Goal: Obtain resource: Obtain resource

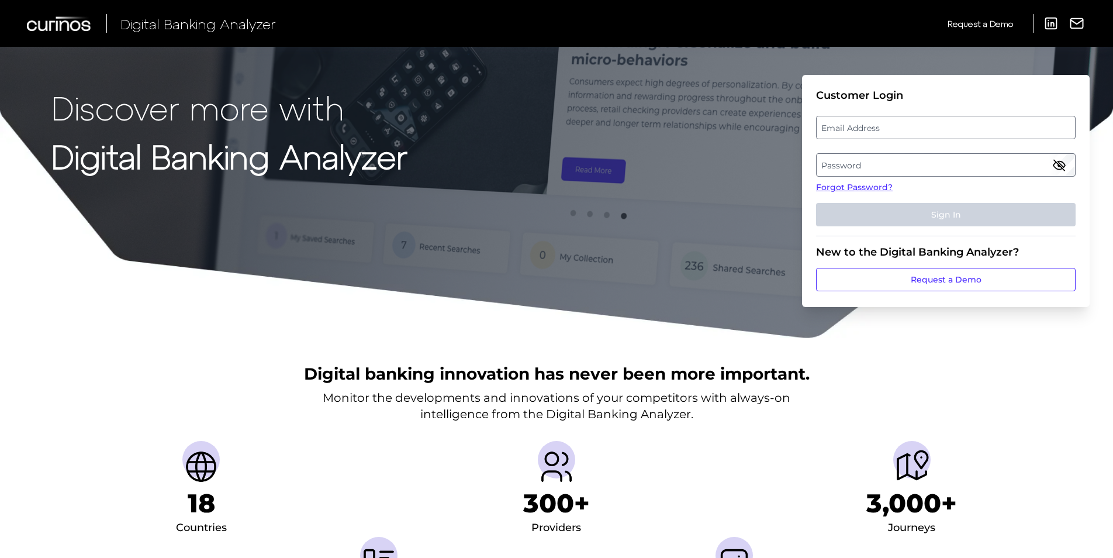
click at [909, 127] on label "Email Address" at bounding box center [945, 127] width 258 height 21
click at [909, 127] on input "email" at bounding box center [945, 127] width 259 height 23
type input "[PERSON_NAME][EMAIL_ADDRESS][PERSON_NAME][DOMAIN_NAME]"
click at [895, 158] on label "Password" at bounding box center [945, 164] width 258 height 21
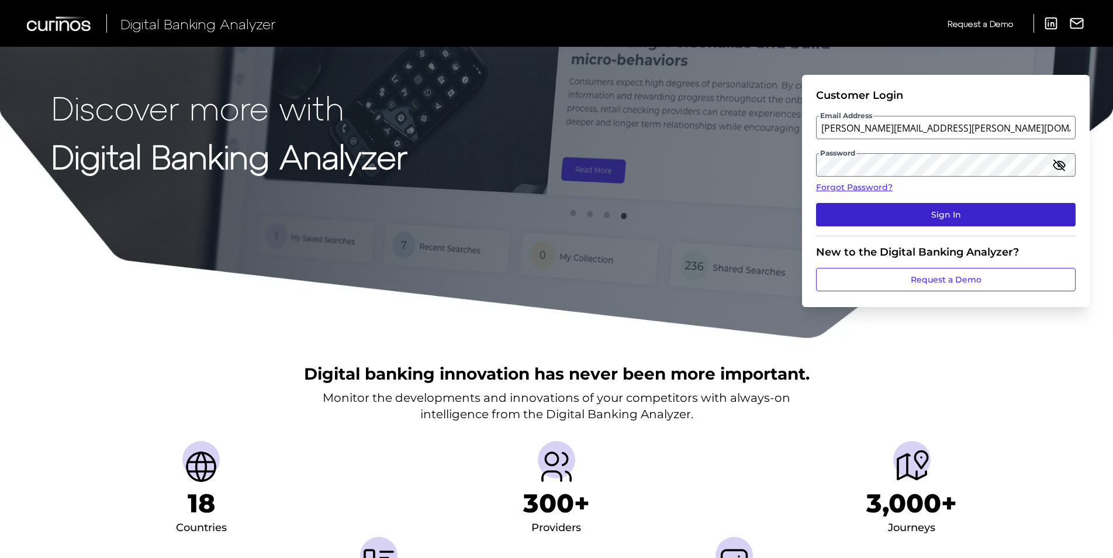
click at [960, 216] on button "Sign In" at bounding box center [945, 214] width 259 height 23
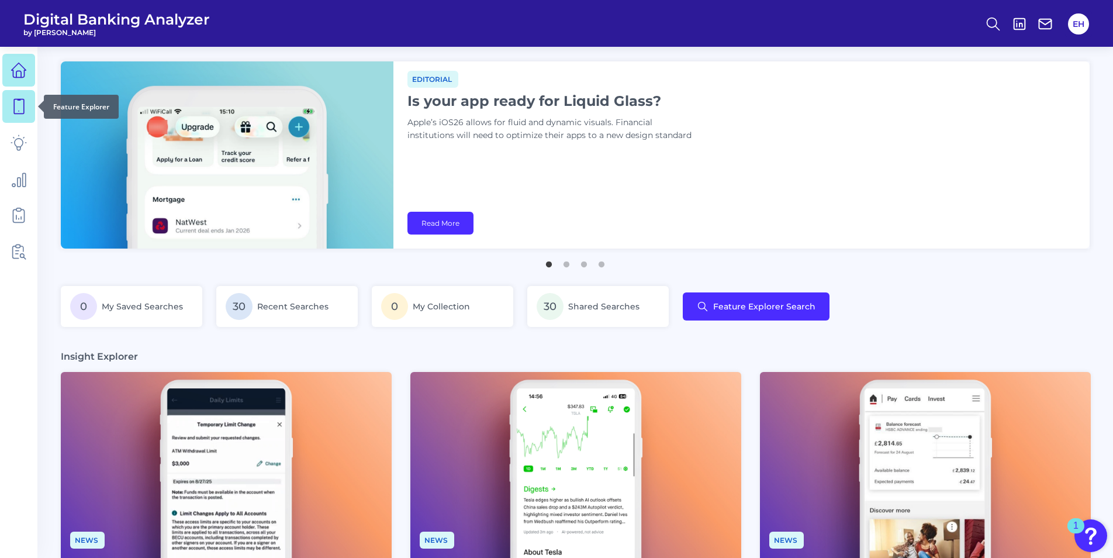
click at [11, 106] on icon at bounding box center [19, 106] width 16 height 16
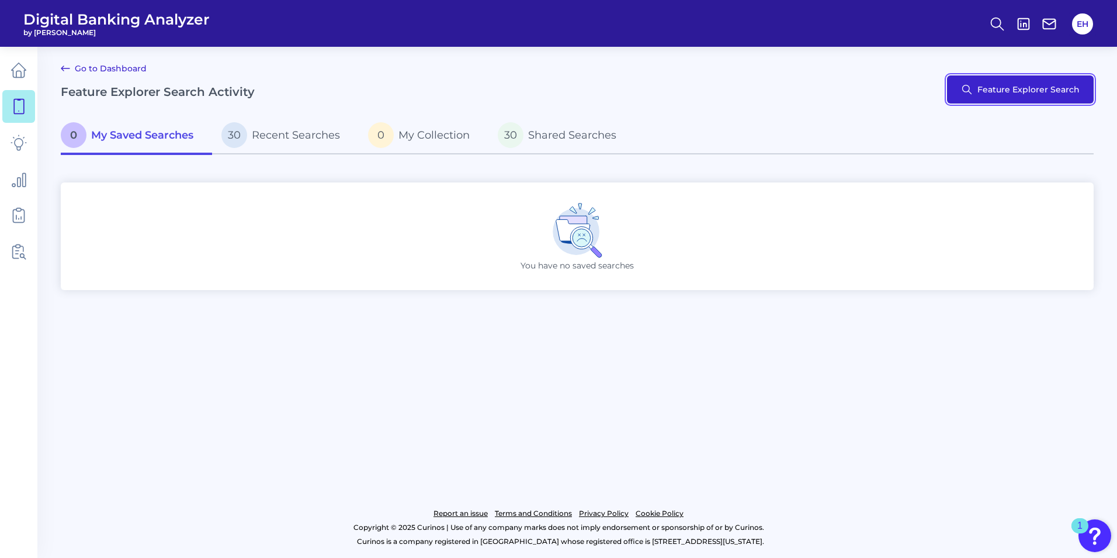
click at [1046, 82] on button "Feature Explorer Search" at bounding box center [1020, 89] width 147 height 28
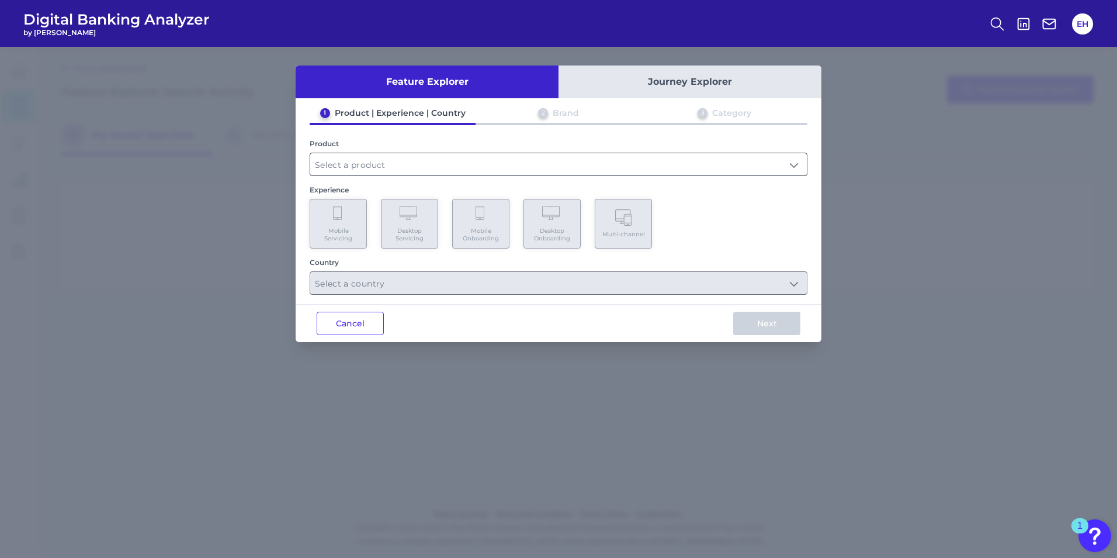
click at [766, 163] on input "text" at bounding box center [558, 164] width 497 height 22
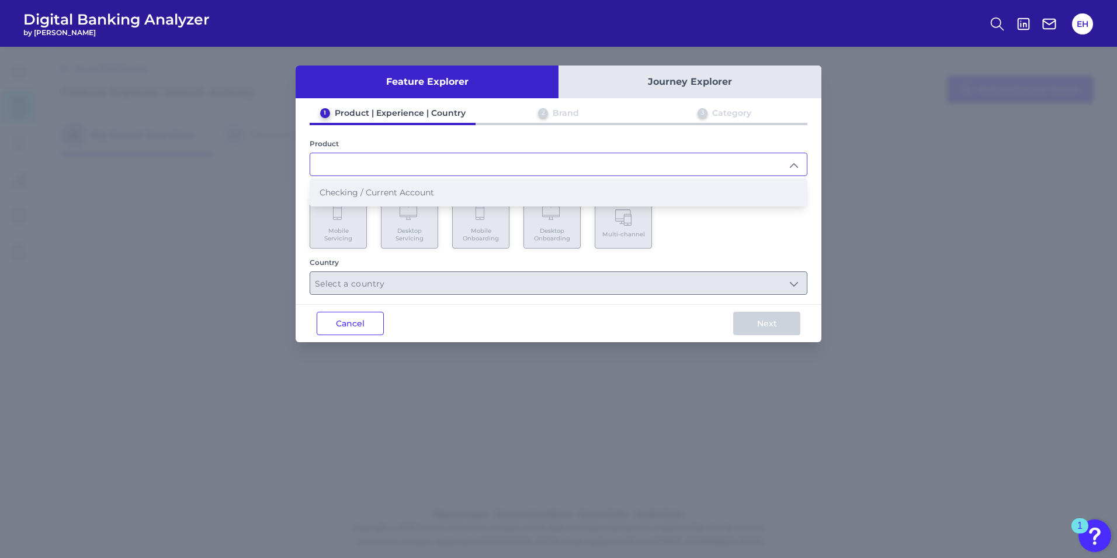
click at [396, 187] on span "Checking / Current Account" at bounding box center [377, 192] width 115 height 11
type input "Checking / Current Account"
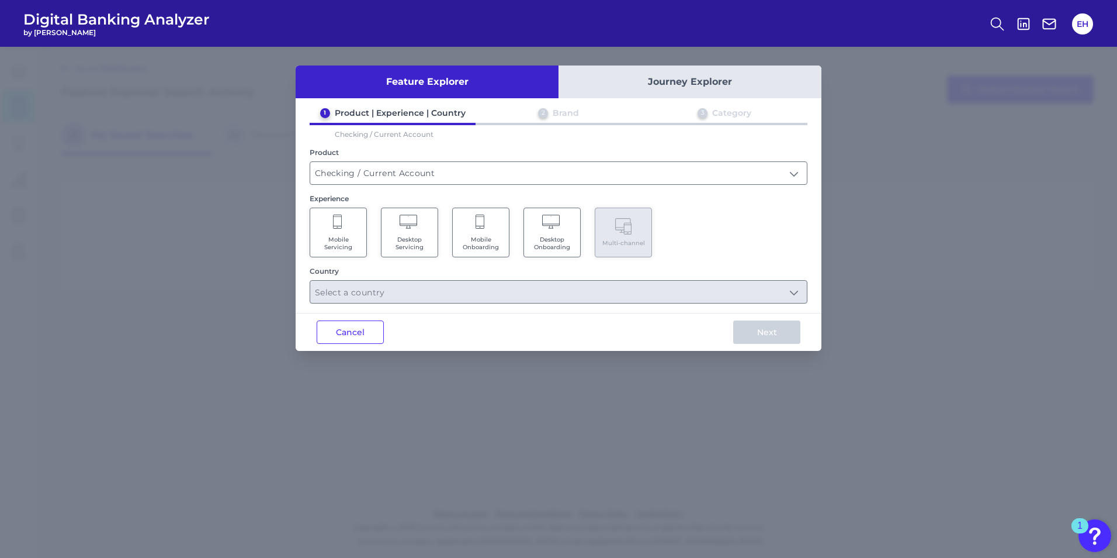
click at [493, 250] on span "Mobile Onboarding" at bounding box center [481, 243] width 44 height 15
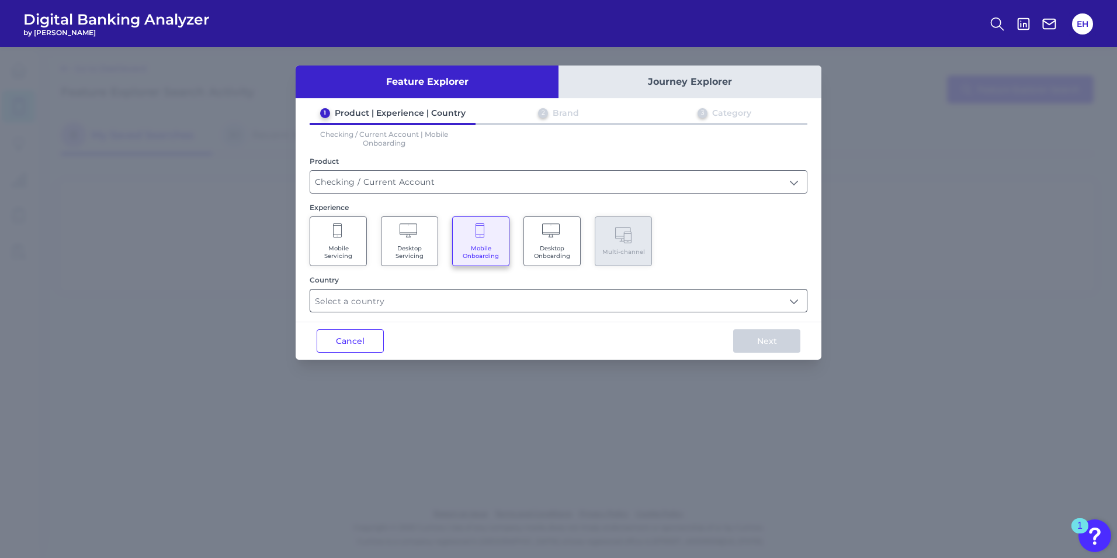
click at [683, 306] on input "text" at bounding box center [558, 300] width 497 height 22
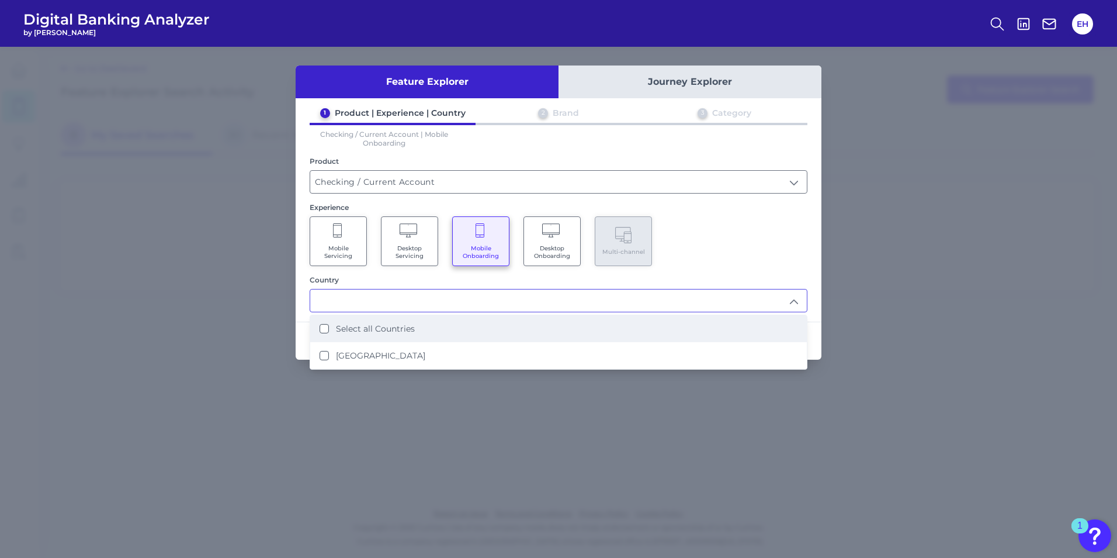
click at [414, 326] on label "Select all Countries" at bounding box center [375, 328] width 79 height 11
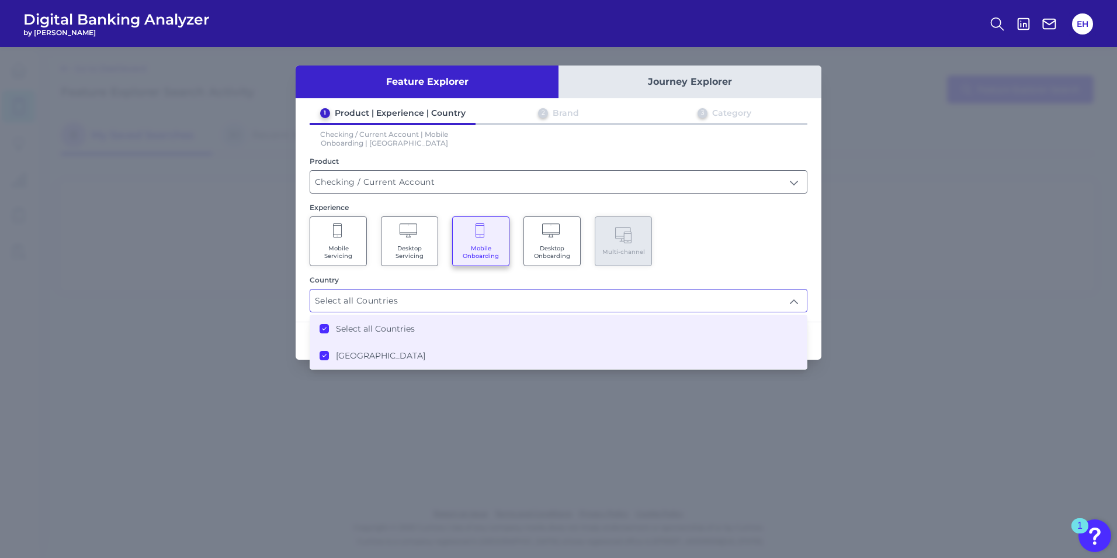
type input "Select all Countries"
click at [743, 261] on div "Mobile Servicing Desktop Servicing Mobile Onboarding Desktop Onboarding Multi-c…" at bounding box center [559, 241] width 498 height 50
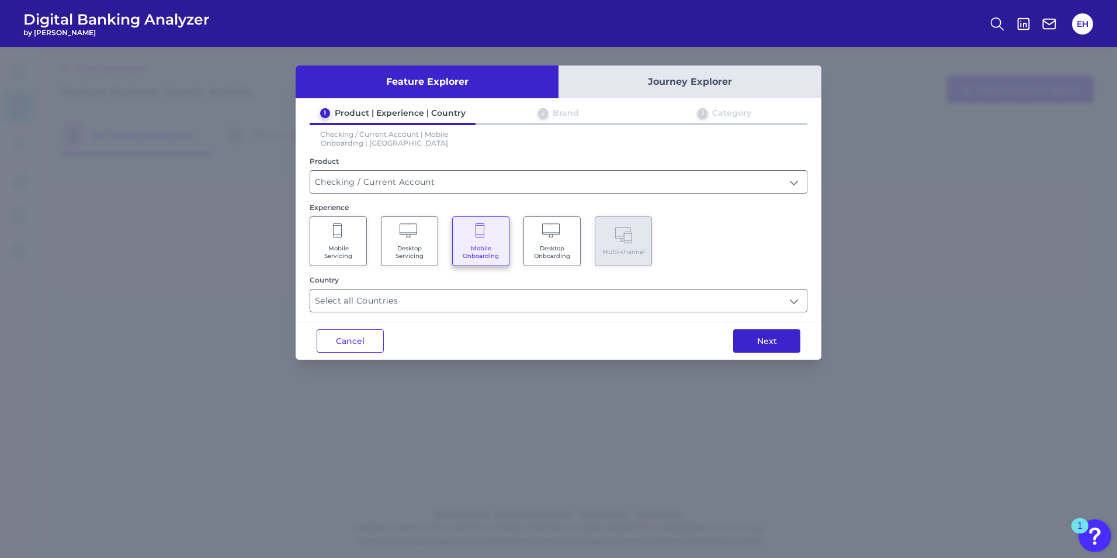
click at [771, 349] on button "Next" at bounding box center [766, 340] width 67 height 23
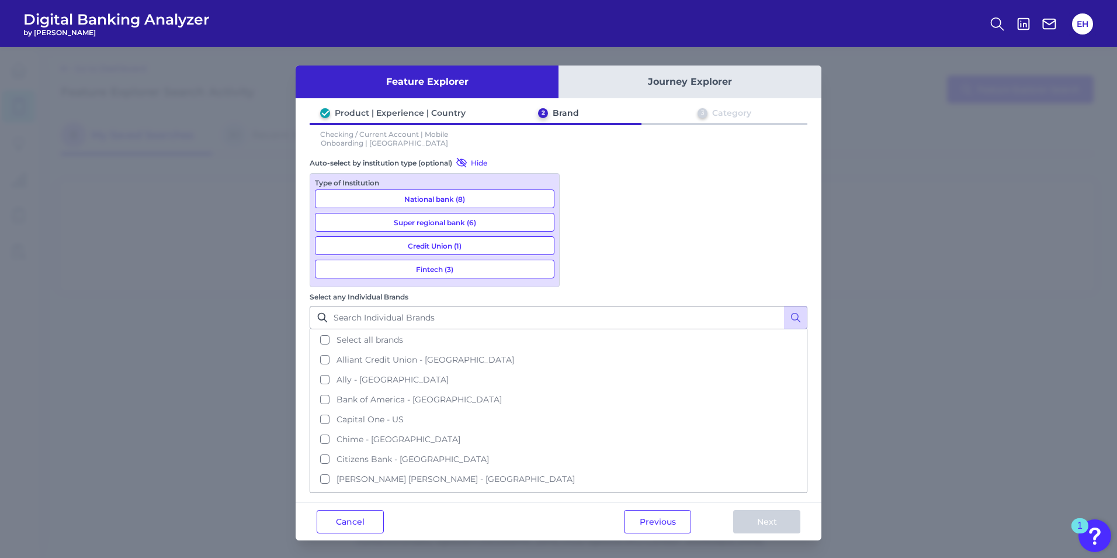
click at [467, 205] on button "National bank (8)" at bounding box center [435, 198] width 240 height 19
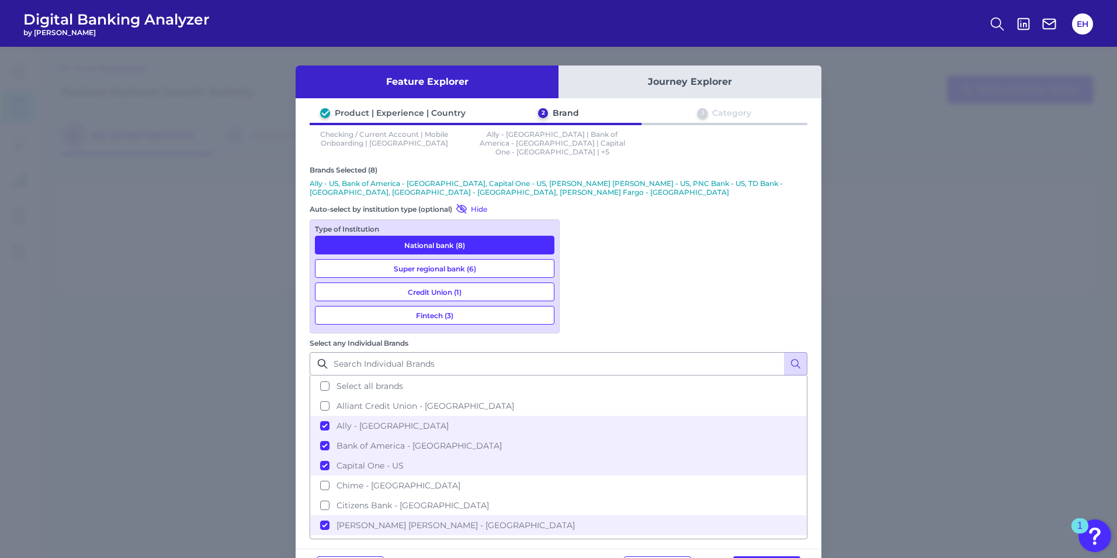
drag, startPoint x: 434, startPoint y: 245, endPoint x: 462, endPoint y: 260, distance: 31.6
click at [434, 259] on button "Super regional bank (6)" at bounding box center [435, 268] width 240 height 19
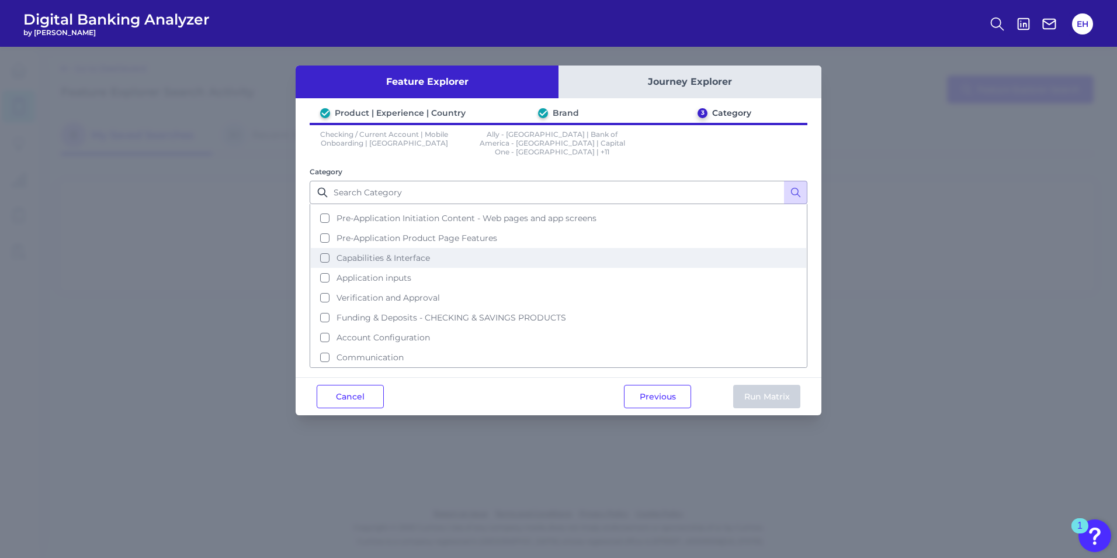
scroll to position [37, 0]
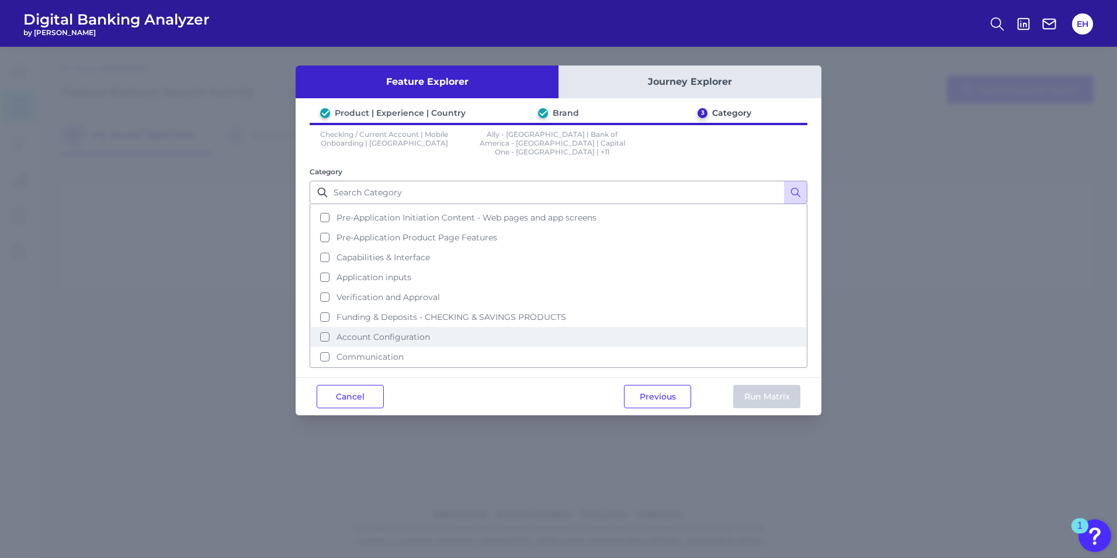
drag, startPoint x: 319, startPoint y: 324, endPoint x: 326, endPoint y: 327, distance: 7.6
click at [320, 327] on button "Account Configuration" at bounding box center [559, 337] width 496 height 20
click at [328, 330] on button "Account Configuration" at bounding box center [559, 337] width 496 height 20
click at [326, 328] on button "Account Configuration" at bounding box center [559, 337] width 496 height 20
click at [775, 387] on button "Run Matrix" at bounding box center [766, 396] width 67 height 23
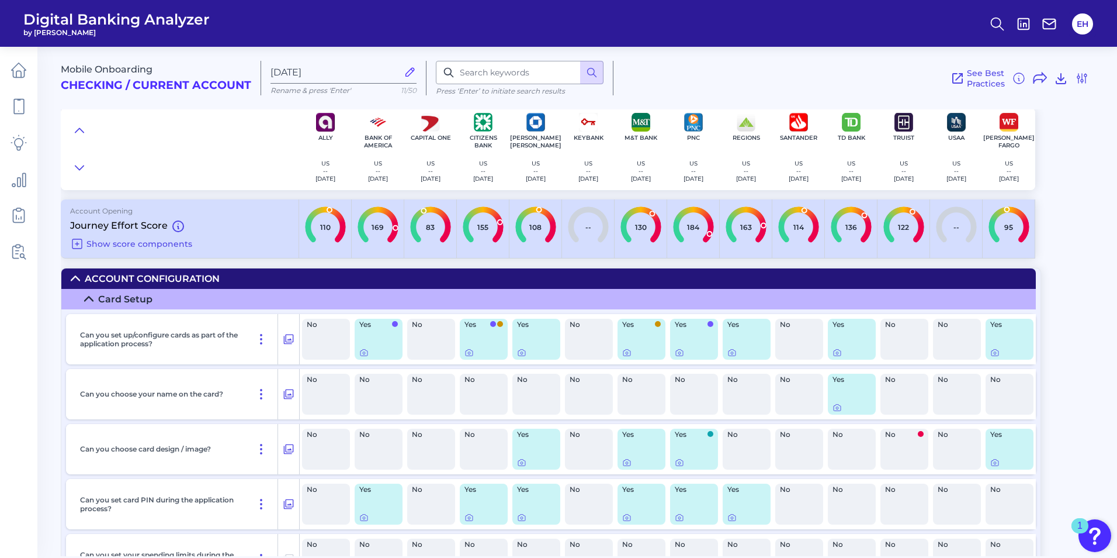
click at [80, 281] on summary "Account Configuration" at bounding box center [548, 278] width 975 height 20
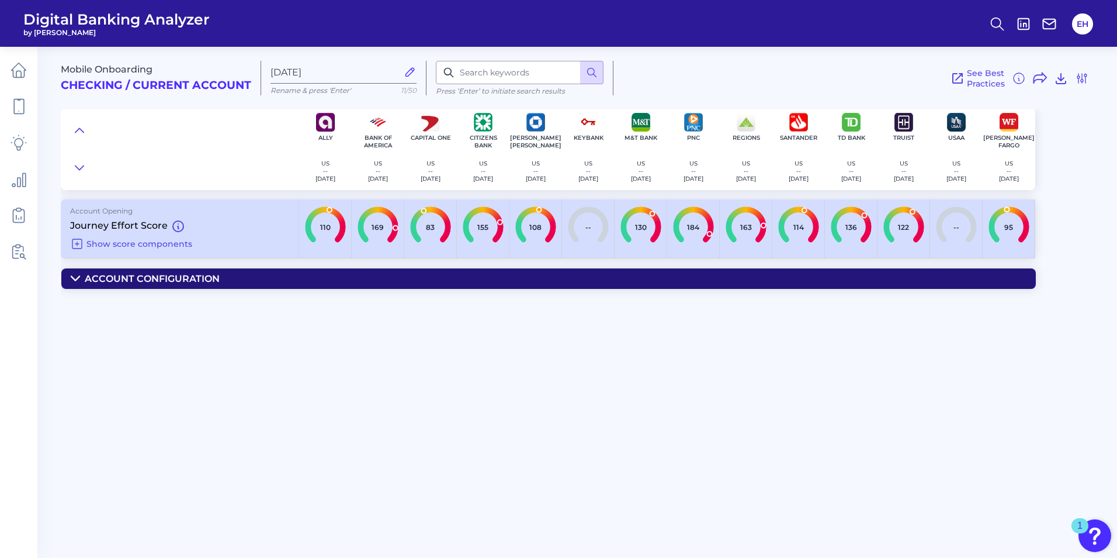
click at [75, 279] on icon at bounding box center [75, 278] width 9 height 9
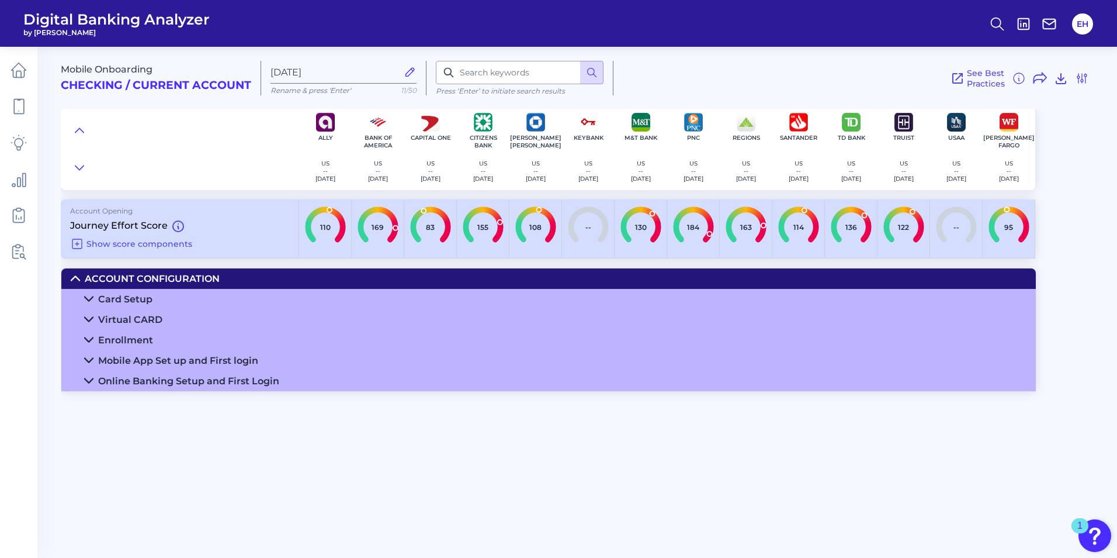
click at [88, 339] on icon at bounding box center [88, 339] width 9 height 9
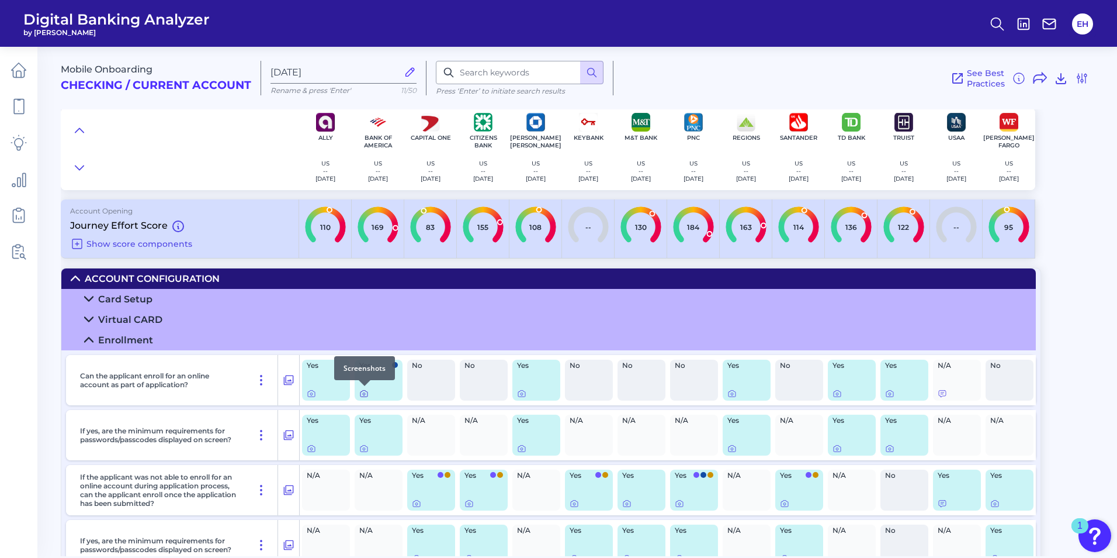
click at [364, 392] on icon at bounding box center [363, 393] width 9 height 9
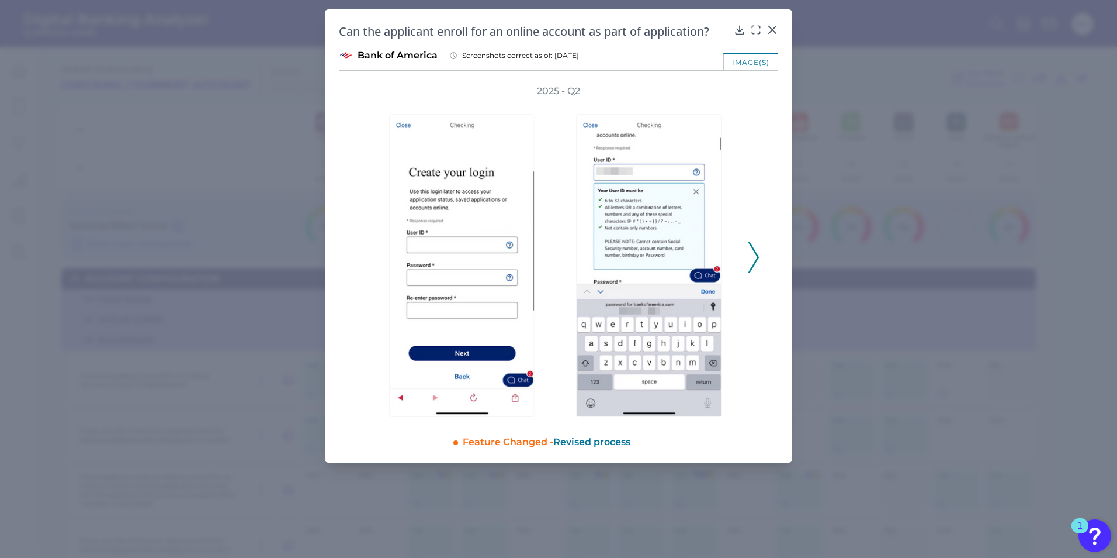
click at [754, 252] on icon at bounding box center [754, 257] width 11 height 32
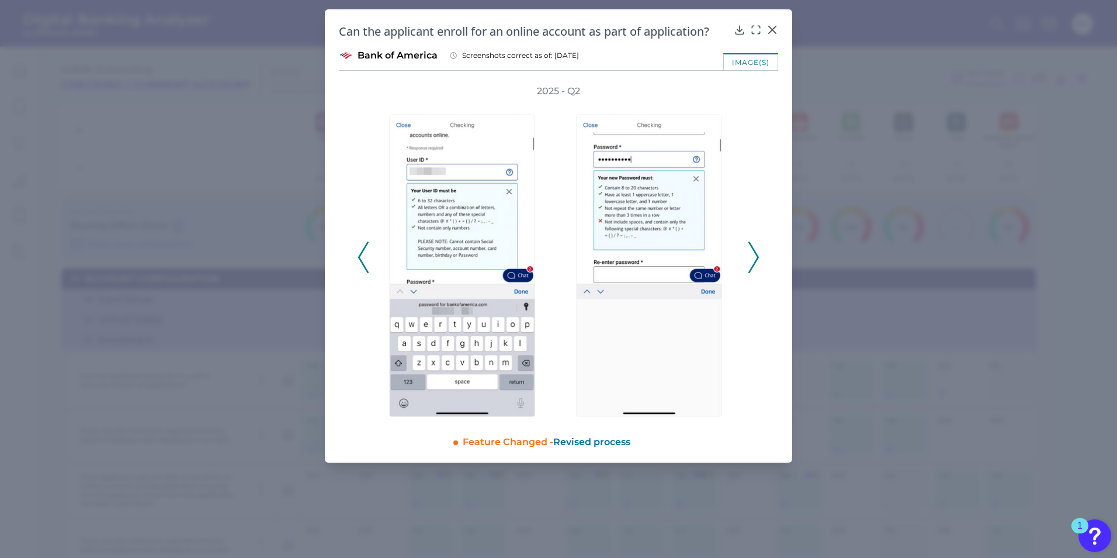
click at [754, 252] on icon at bounding box center [754, 257] width 11 height 32
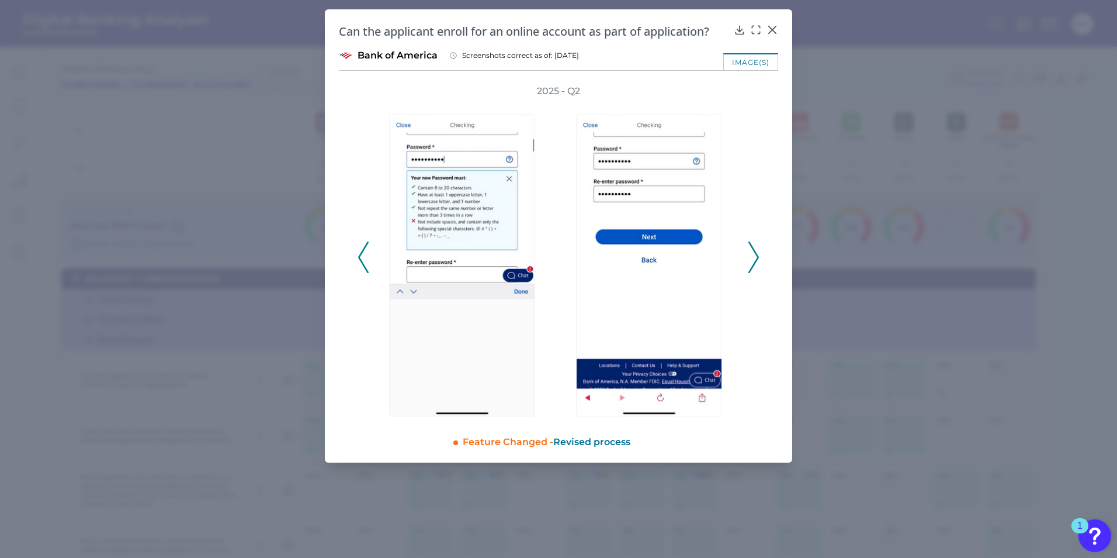
click at [754, 252] on icon at bounding box center [754, 257] width 11 height 32
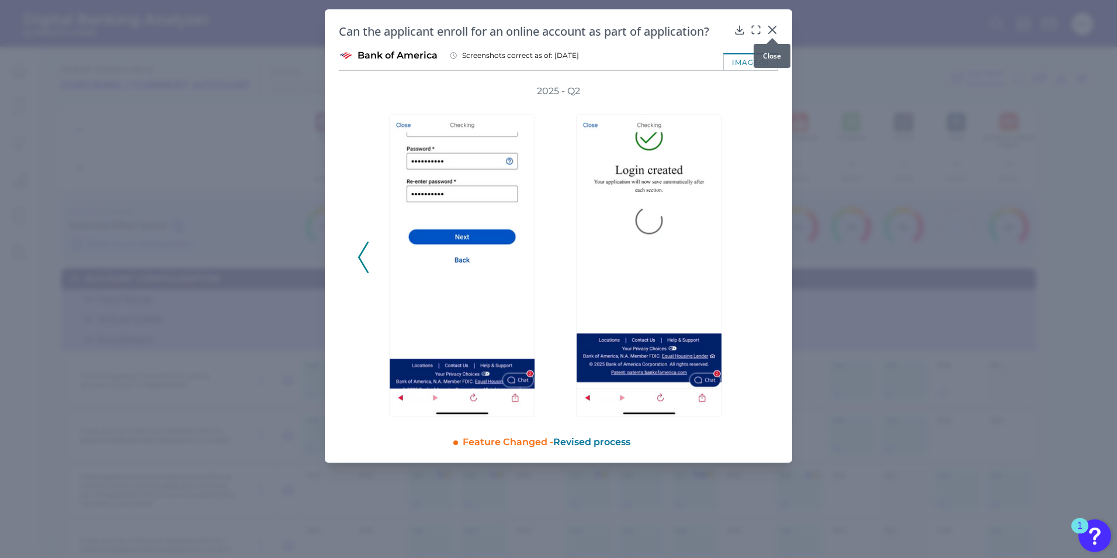
click at [773, 30] on icon at bounding box center [772, 29] width 7 height 7
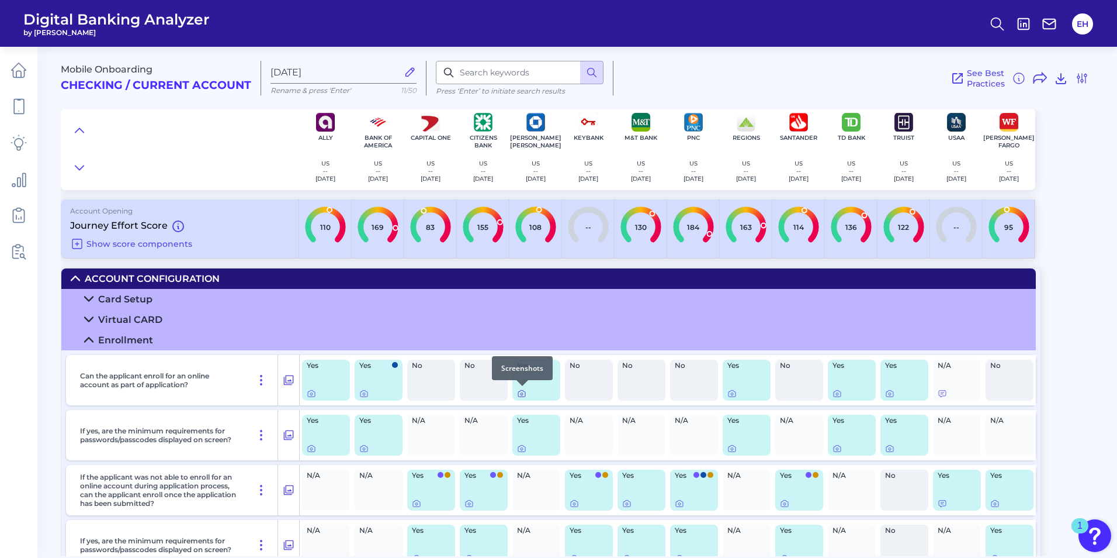
click at [525, 396] on icon at bounding box center [521, 393] width 9 height 9
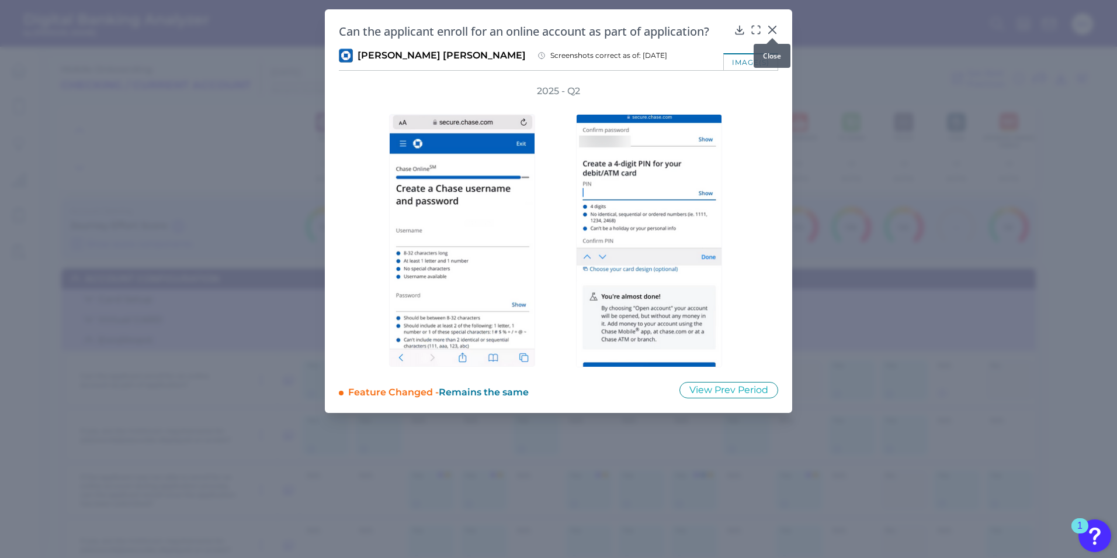
click at [771, 28] on icon at bounding box center [772, 29] width 7 height 7
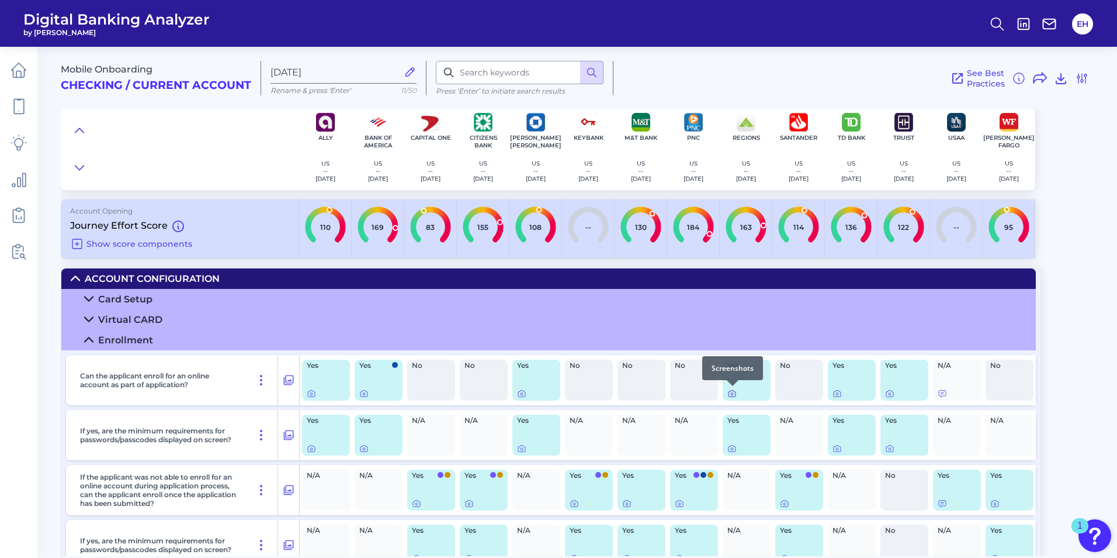
click at [732, 392] on icon at bounding box center [732, 393] width 9 height 9
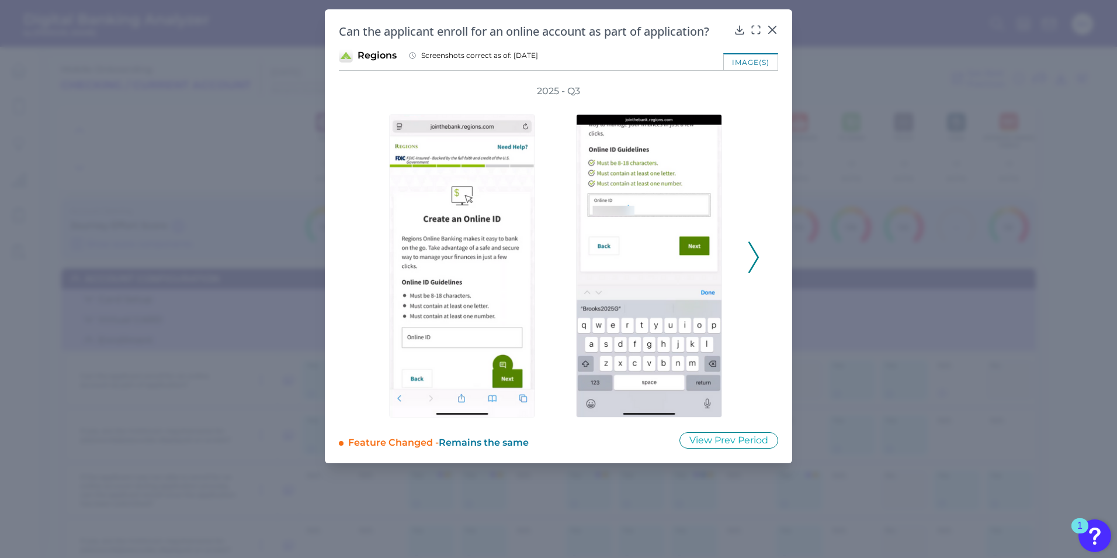
click at [752, 250] on icon at bounding box center [754, 257] width 11 height 32
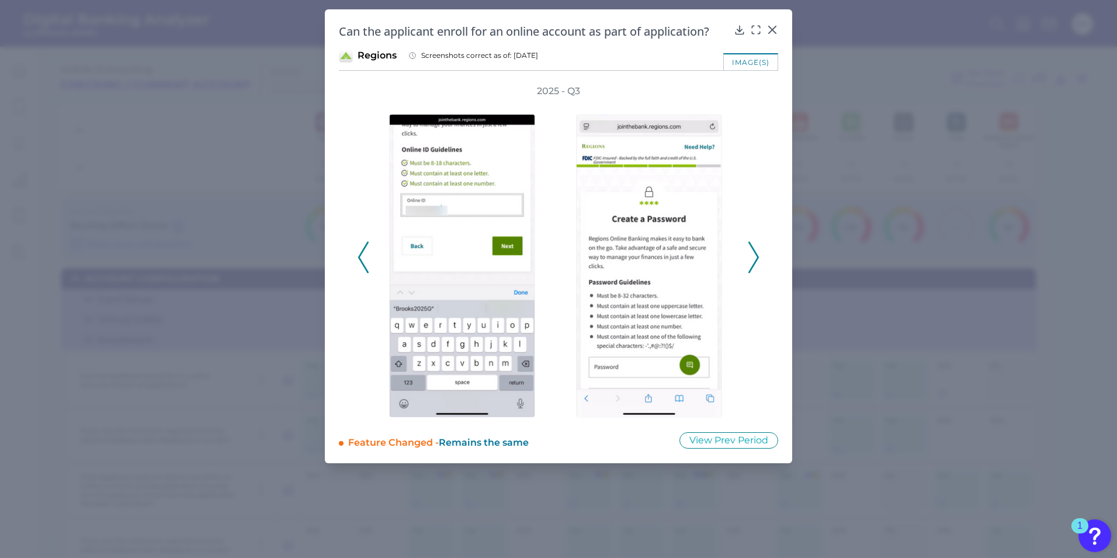
click at [752, 250] on icon at bounding box center [754, 257] width 11 height 32
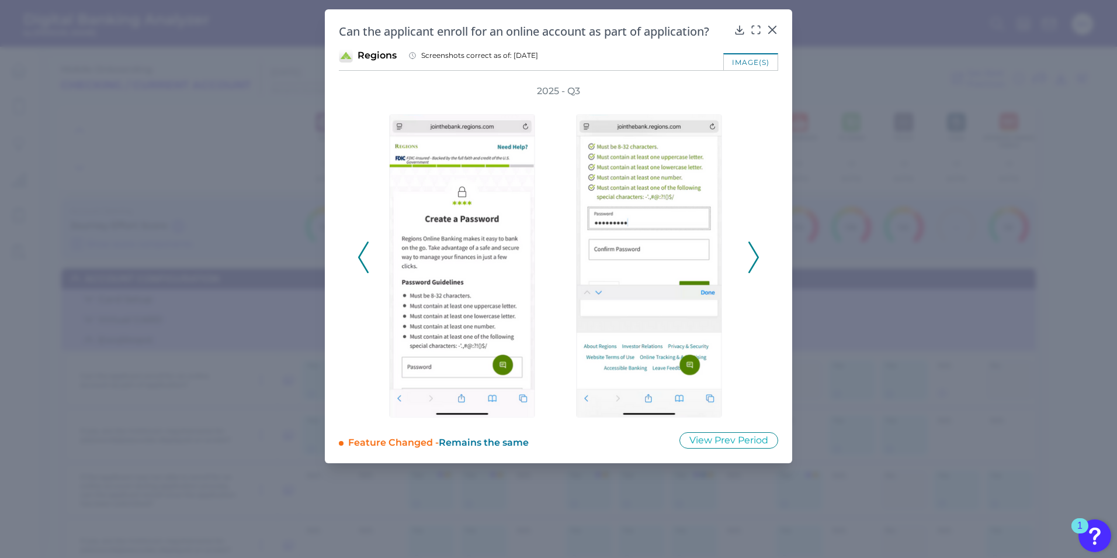
click at [752, 250] on icon at bounding box center [754, 257] width 11 height 32
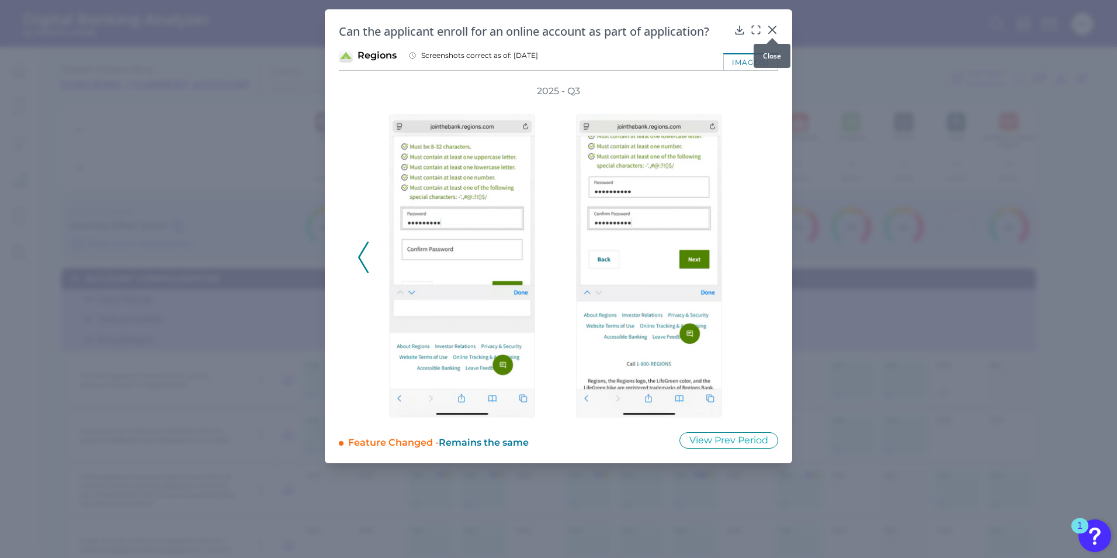
click at [774, 28] on icon at bounding box center [772, 29] width 7 height 7
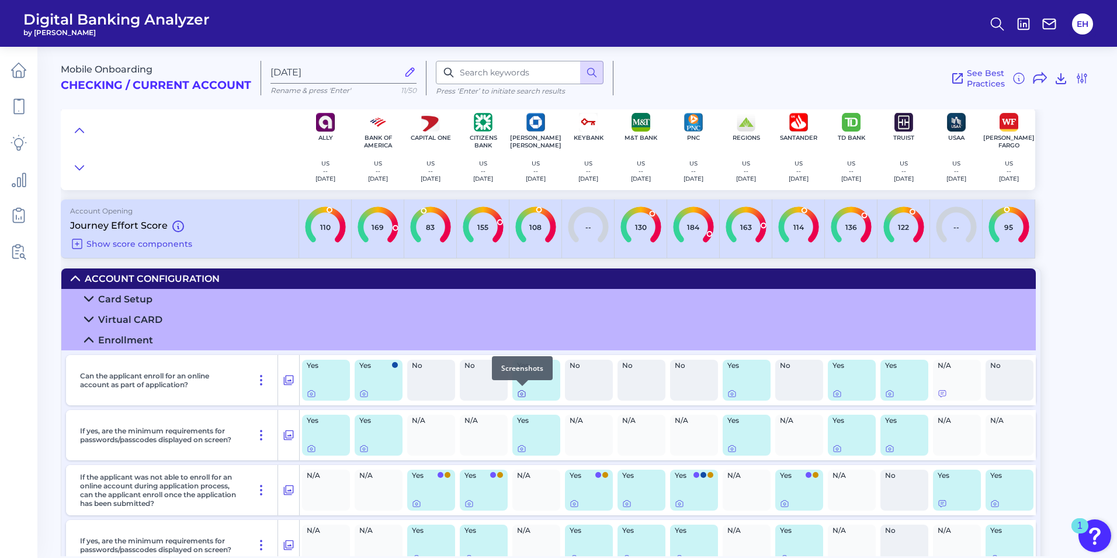
click at [525, 393] on icon at bounding box center [521, 393] width 9 height 9
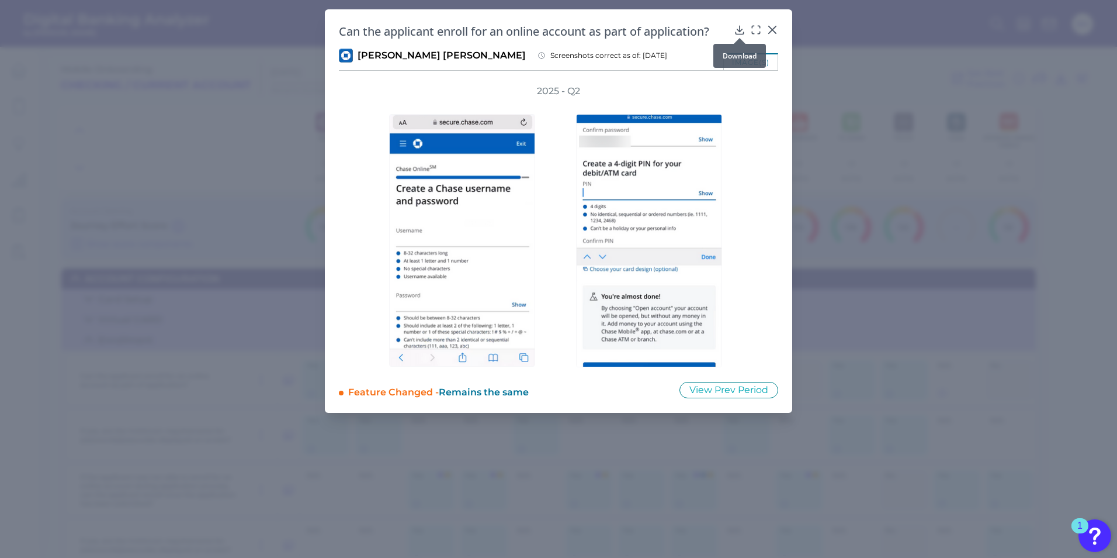
click at [739, 29] on icon at bounding box center [740, 30] width 12 height 12
drag, startPoint x: 773, startPoint y: 30, endPoint x: 794, endPoint y: 102, distance: 74.9
click at [773, 30] on icon at bounding box center [772, 29] width 7 height 7
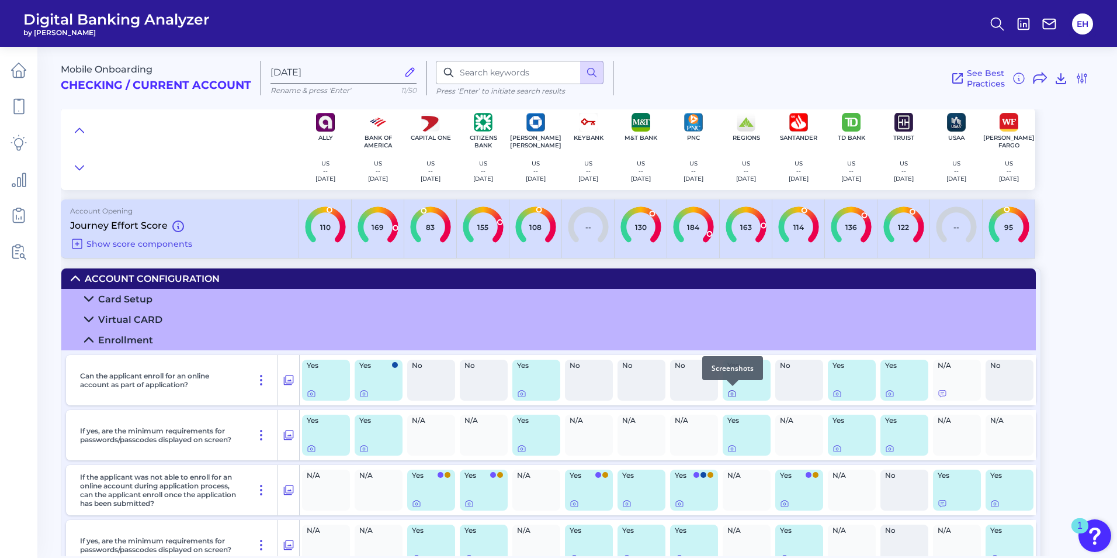
click at [736, 392] on icon at bounding box center [732, 393] width 7 height 6
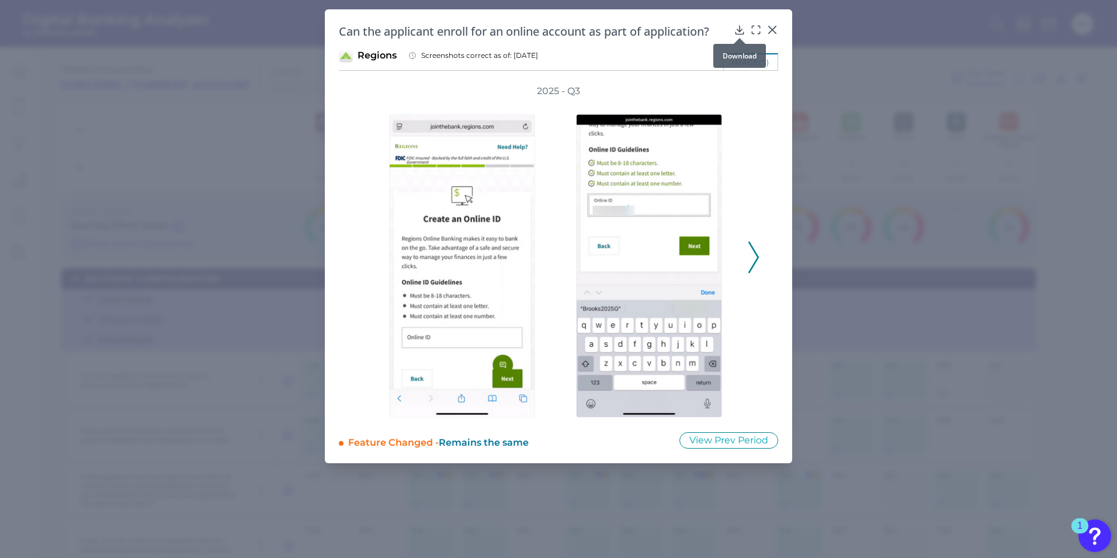
click at [741, 29] on icon at bounding box center [740, 30] width 12 height 12
click at [758, 264] on icon at bounding box center [754, 257] width 11 height 32
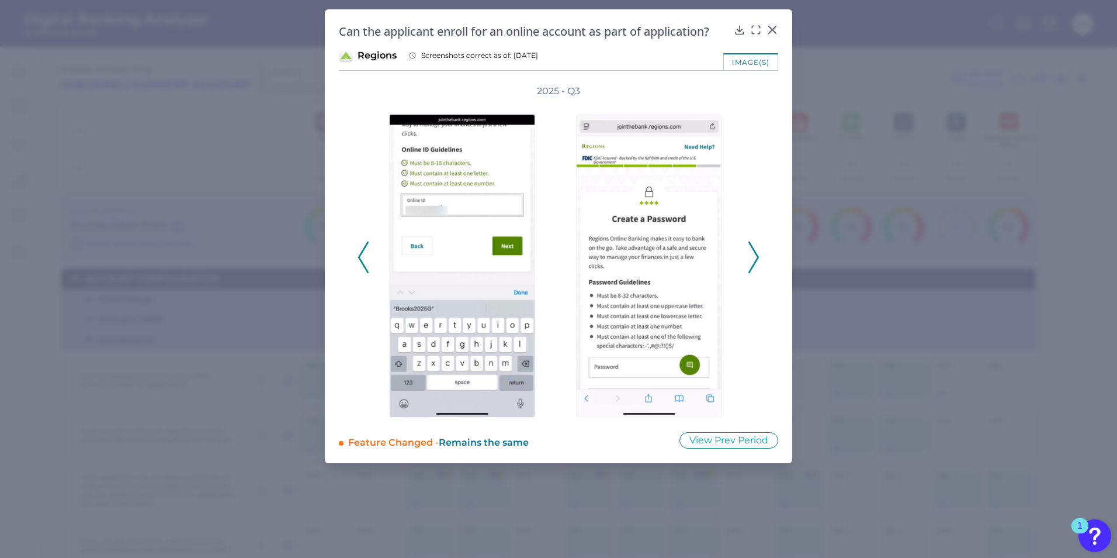
click at [757, 264] on icon at bounding box center [754, 257] width 11 height 32
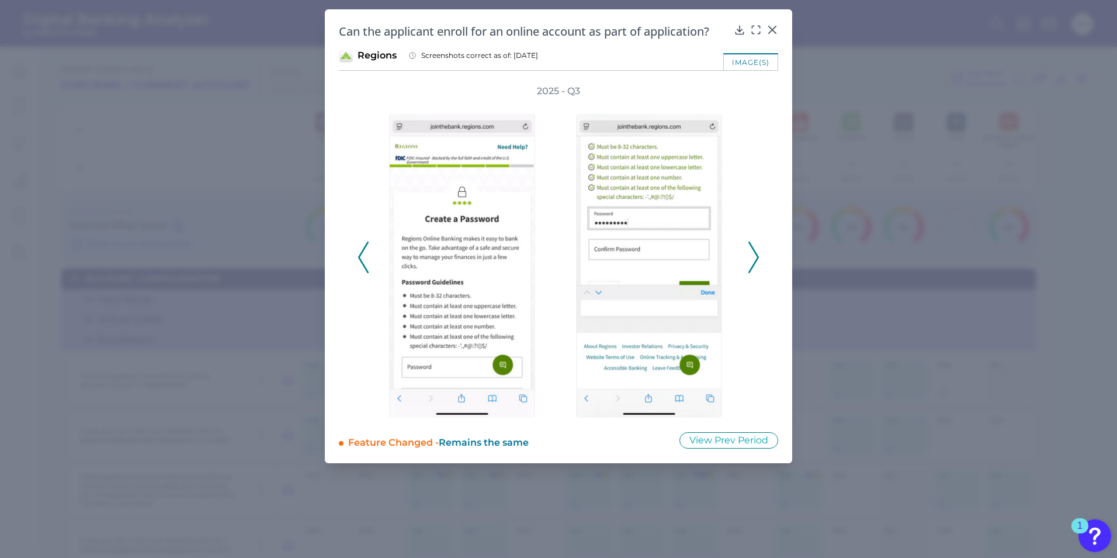
click at [757, 264] on icon at bounding box center [754, 257] width 11 height 32
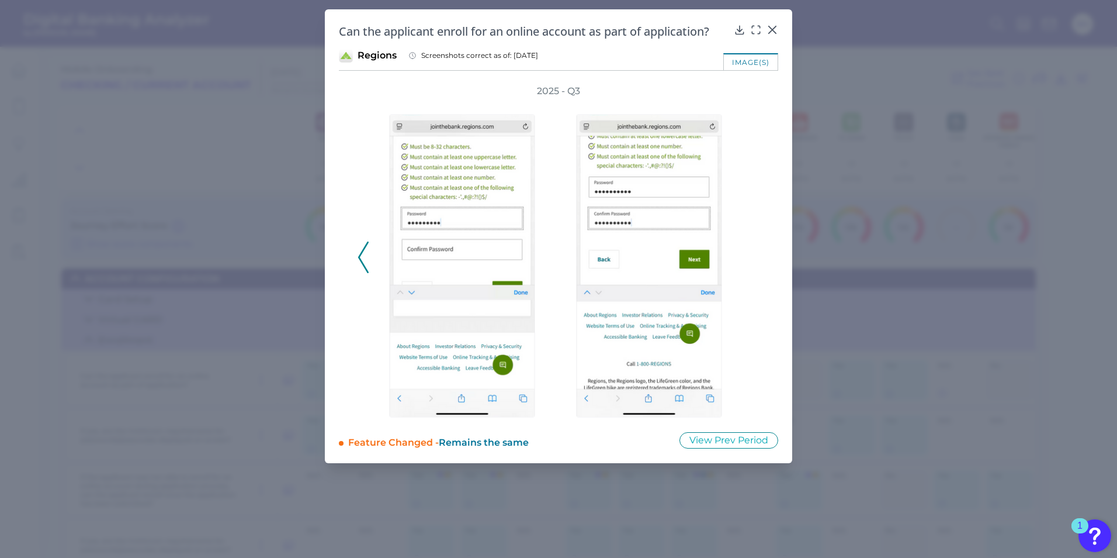
click at [757, 264] on div "2025 - Q3" at bounding box center [559, 251] width 402 height 333
click at [768, 27] on icon at bounding box center [773, 30] width 12 height 12
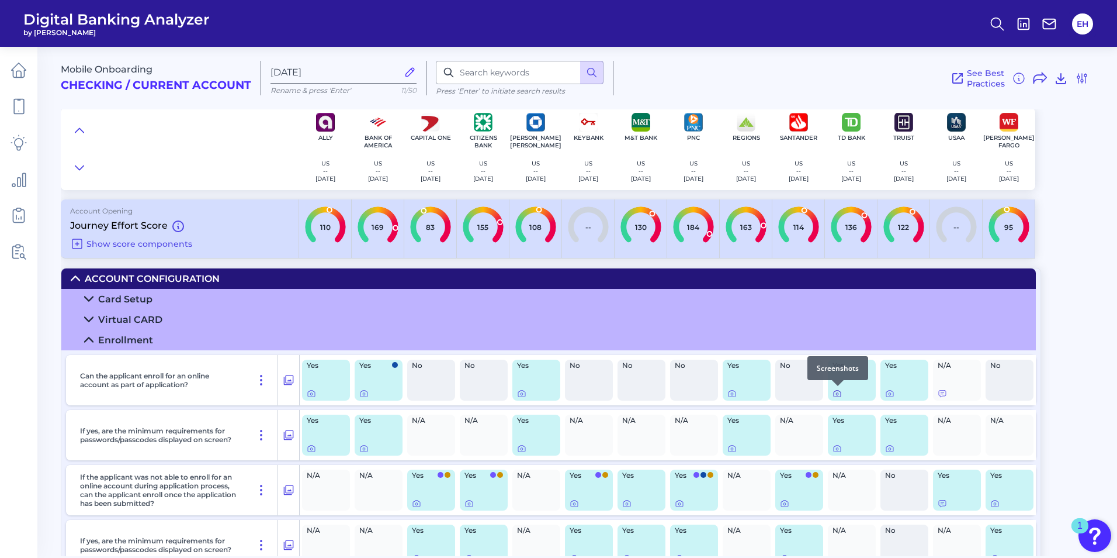
click at [835, 392] on icon at bounding box center [837, 393] width 9 height 9
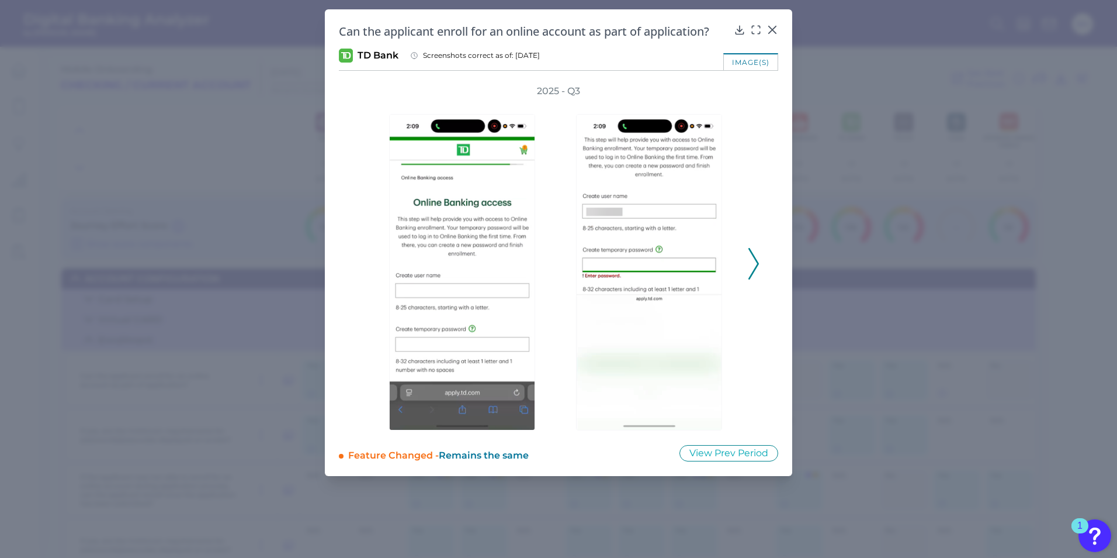
click at [754, 262] on icon at bounding box center [754, 264] width 11 height 32
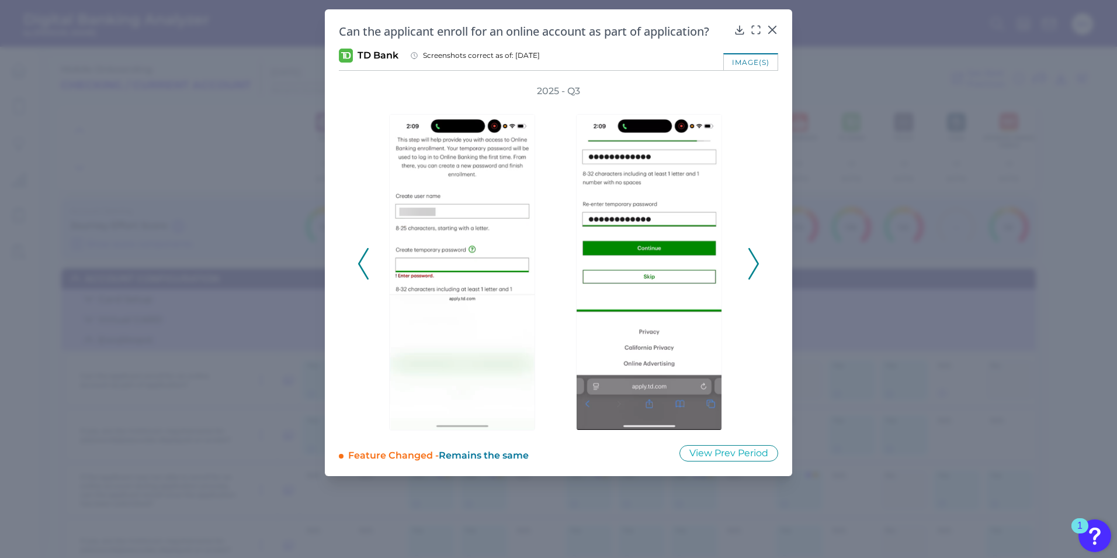
click at [364, 264] on icon at bounding box center [363, 264] width 11 height 32
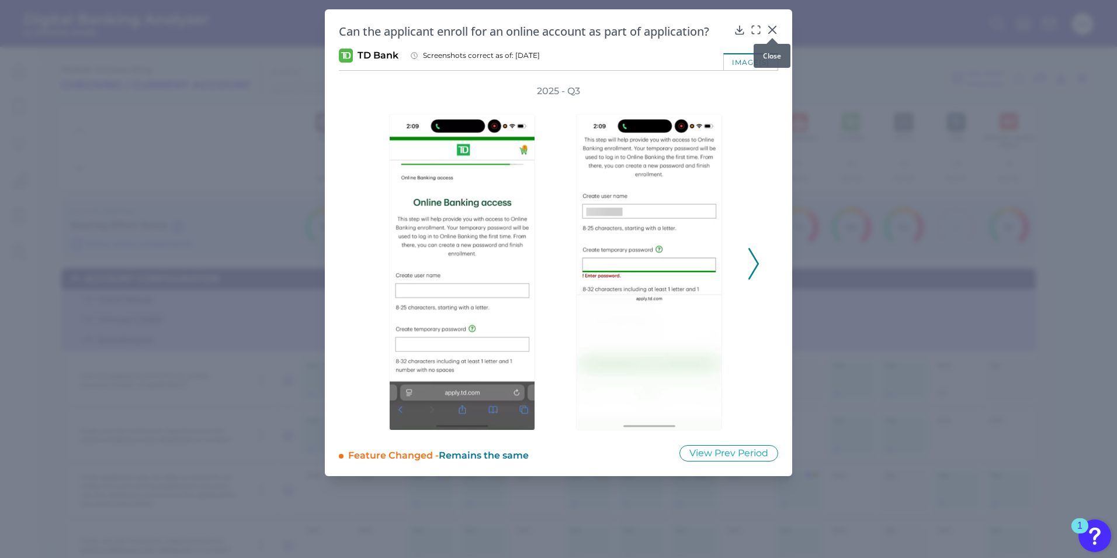
click at [777, 29] on icon at bounding box center [773, 30] width 12 height 12
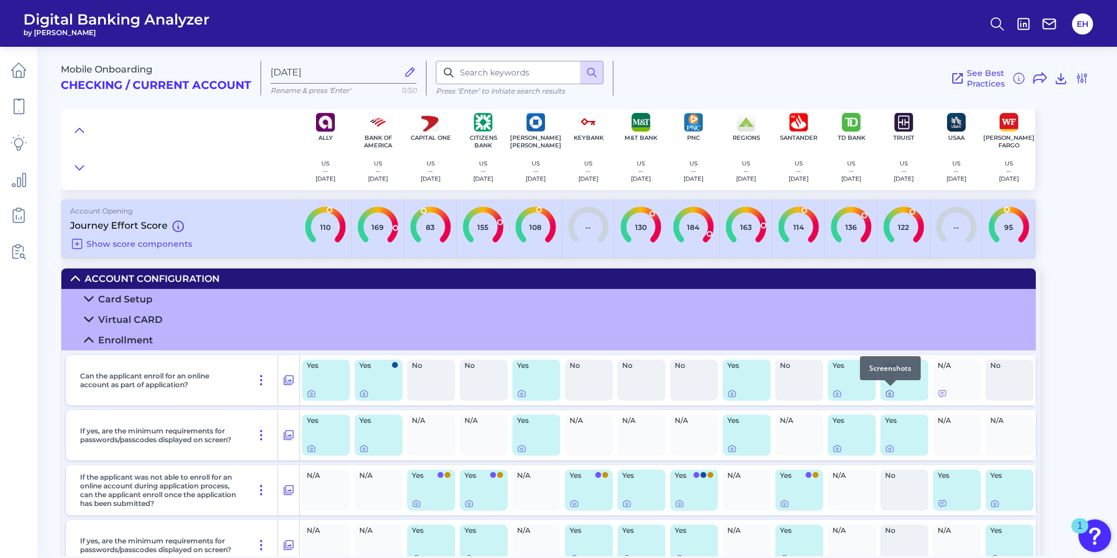
click at [892, 395] on icon at bounding box center [889, 393] width 9 height 9
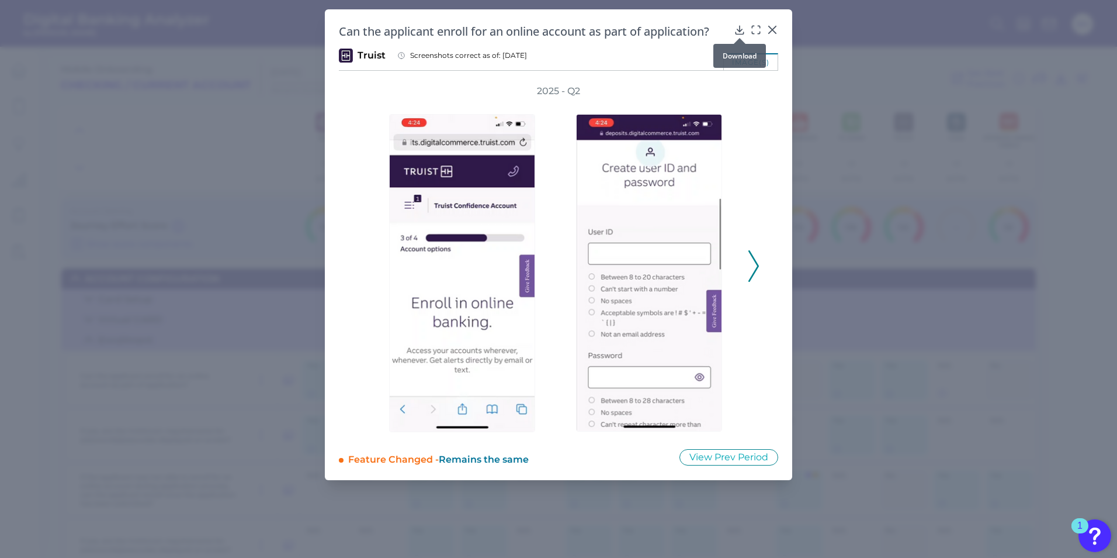
click at [741, 30] on icon at bounding box center [740, 30] width 12 height 12
click at [773, 26] on icon at bounding box center [773, 30] width 12 height 12
